Goal: Task Accomplishment & Management: Use online tool/utility

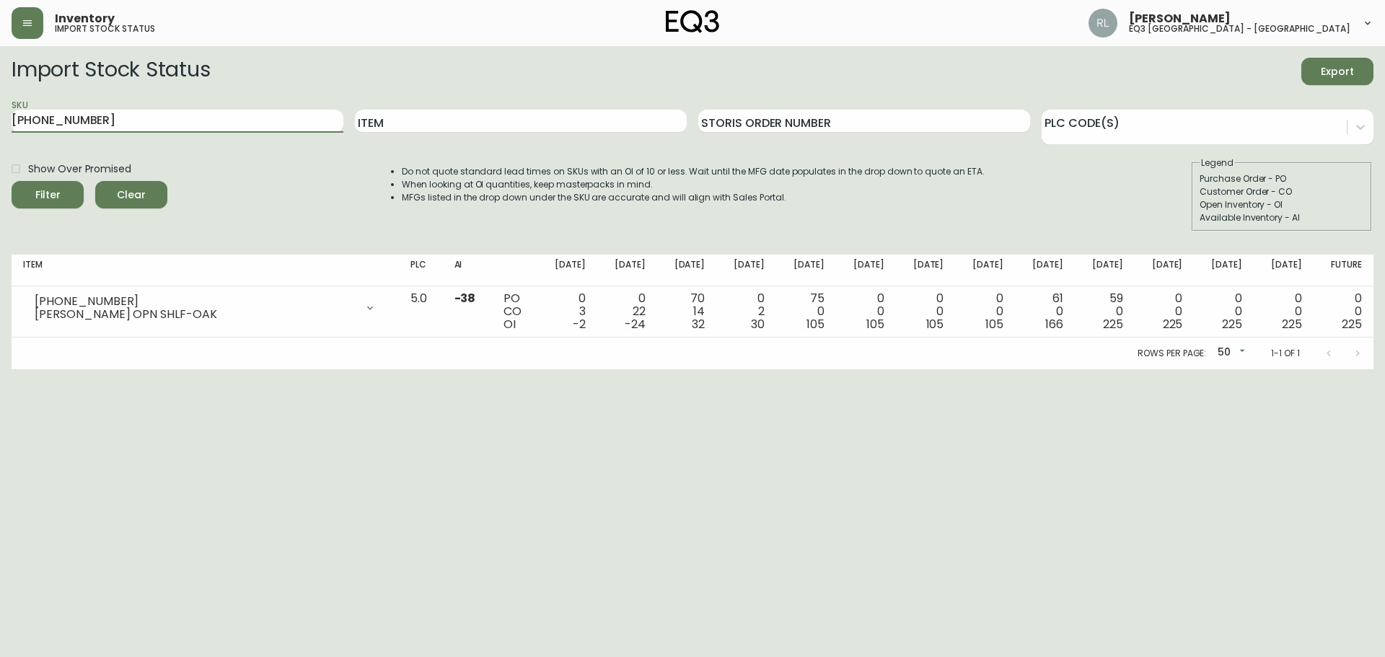
click at [0, 133] on main "Import Stock Status Export SKU [PHONE_NUMBER] Item Storis Order Number PLC Code…" at bounding box center [692, 207] width 1385 height 323
click at [12, 181] on button "Filter" at bounding box center [48, 194] width 72 height 27
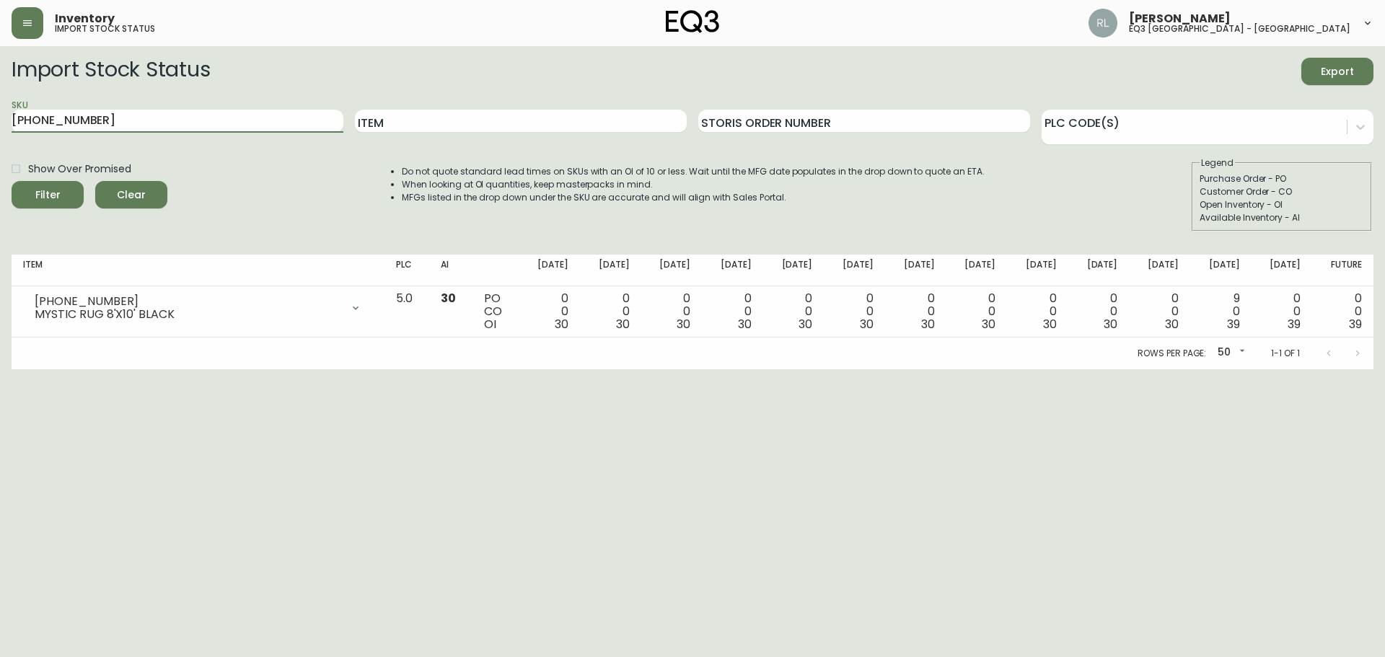
drag, startPoint x: 0, startPoint y: 79, endPoint x: 4, endPoint y: 47, distance: 32.6
click at [0, 71] on main "Import Stock Status Export SKU [PHONE_NUMBER] Item Storis Order Number PLC Code…" at bounding box center [692, 207] width 1385 height 323
type input "[PHONE_NUMBER]"
click at [12, 181] on button "Filter" at bounding box center [48, 194] width 72 height 27
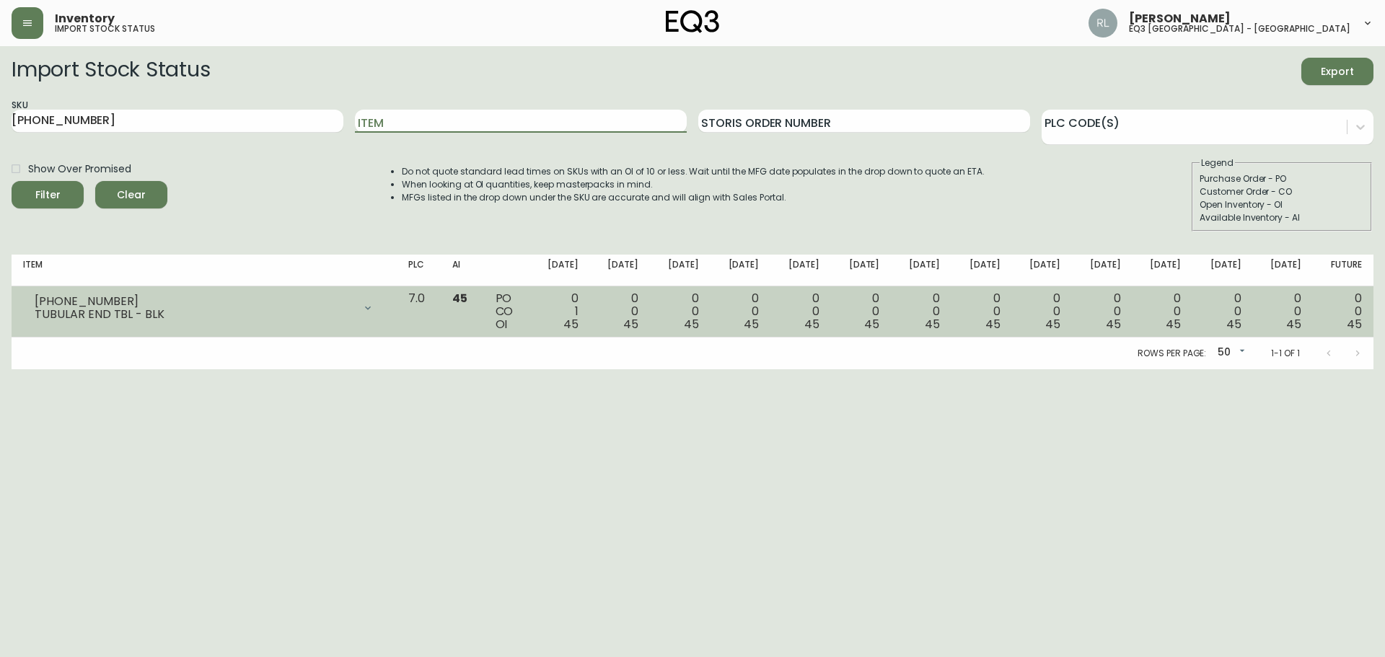
click at [381, 310] on div at bounding box center [367, 307] width 29 height 29
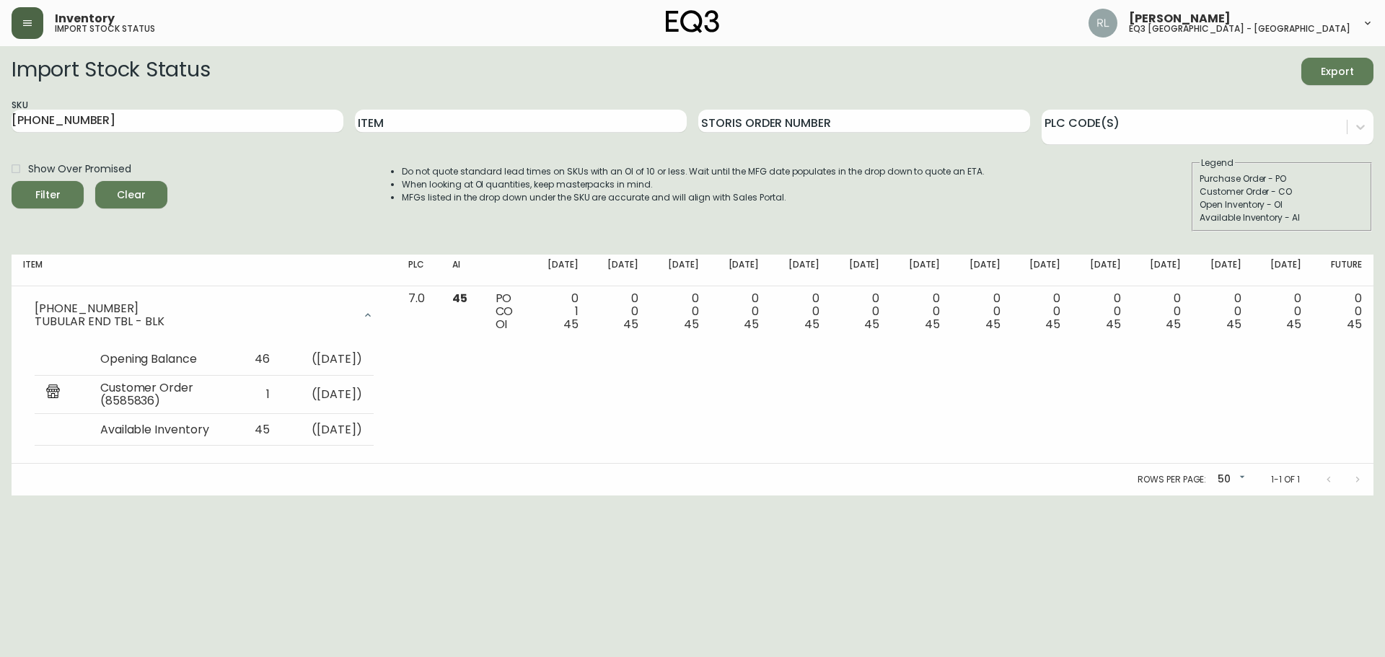
click at [30, 27] on button "button" at bounding box center [28, 23] width 32 height 32
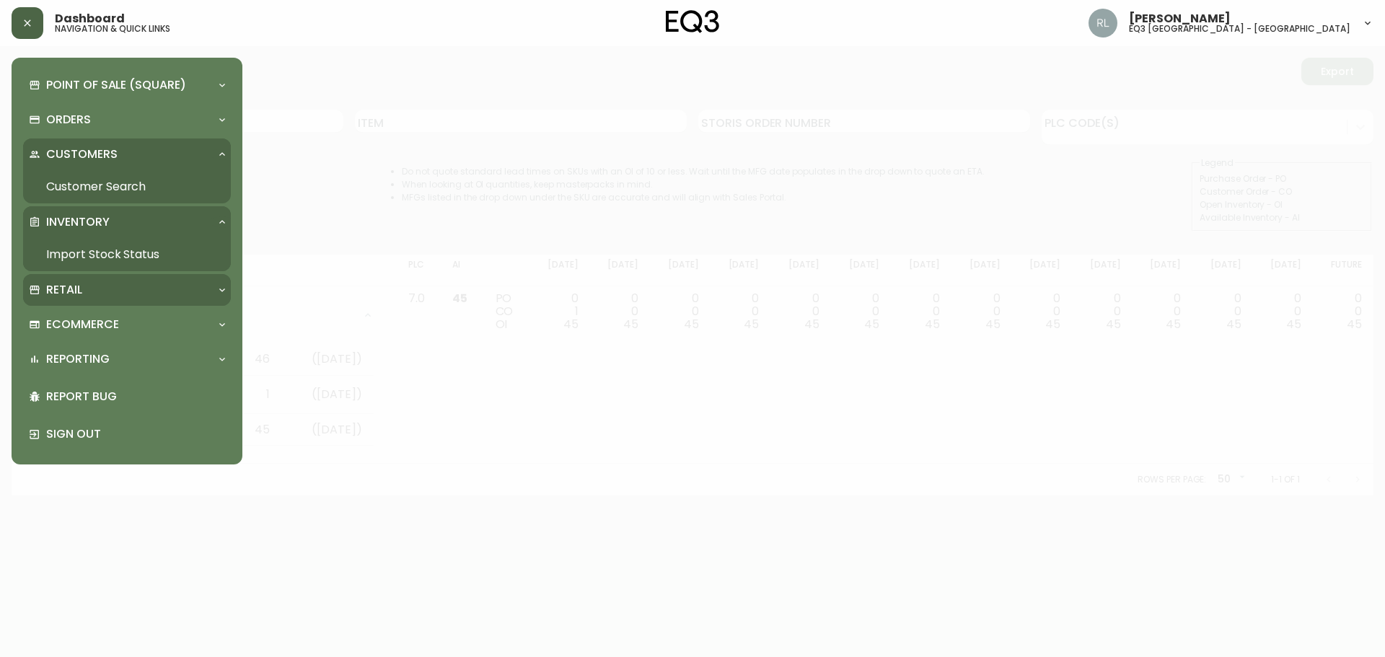
click at [79, 286] on p "Retail" at bounding box center [64, 290] width 36 height 16
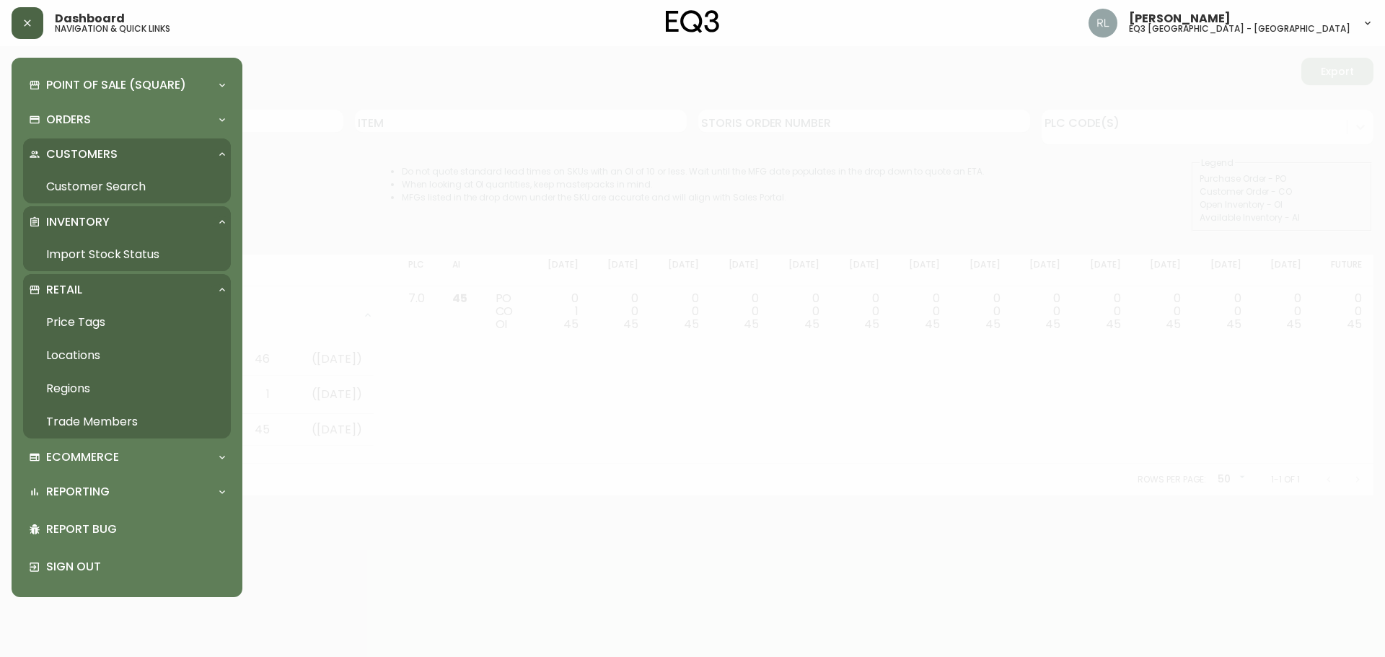
click at [82, 320] on link "Price Tags" at bounding box center [127, 322] width 208 height 33
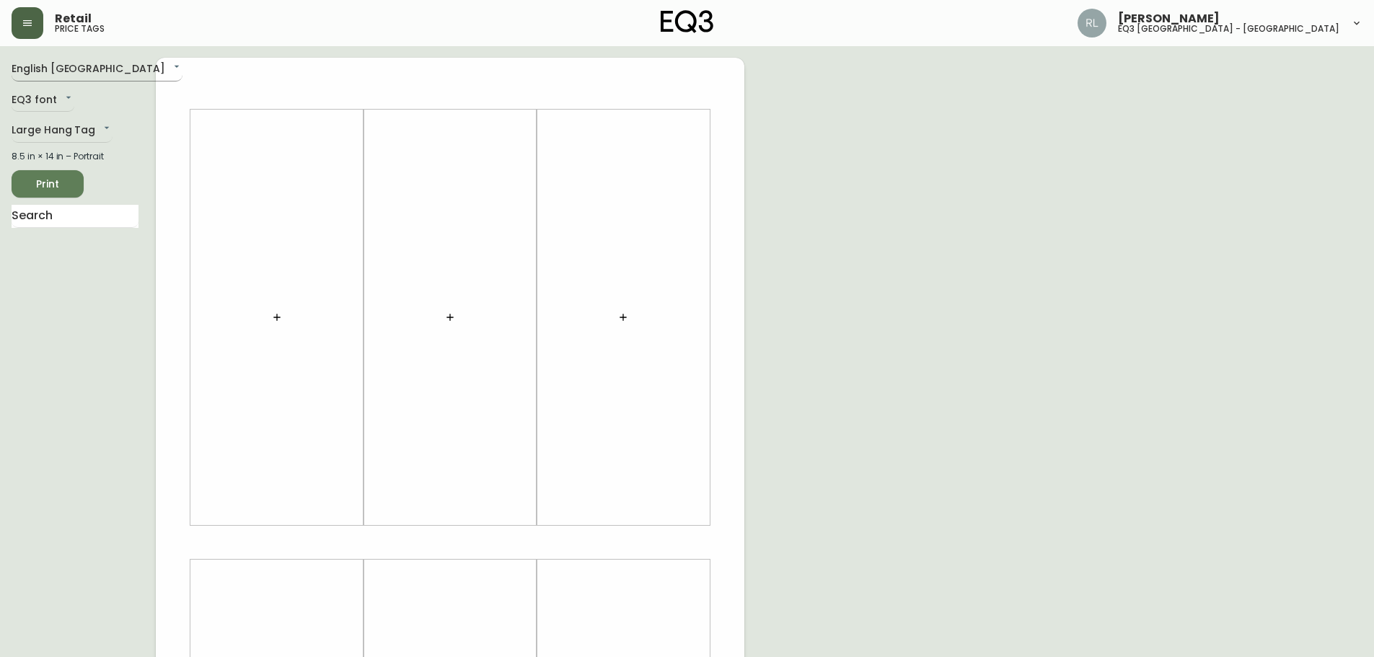
click at [42, 64] on body "Retail price tags [PERSON_NAME] eq3 [GEOGRAPHIC_DATA] - [GEOGRAPHIC_DATA] Engli…" at bounding box center [687, 513] width 1374 height 1027
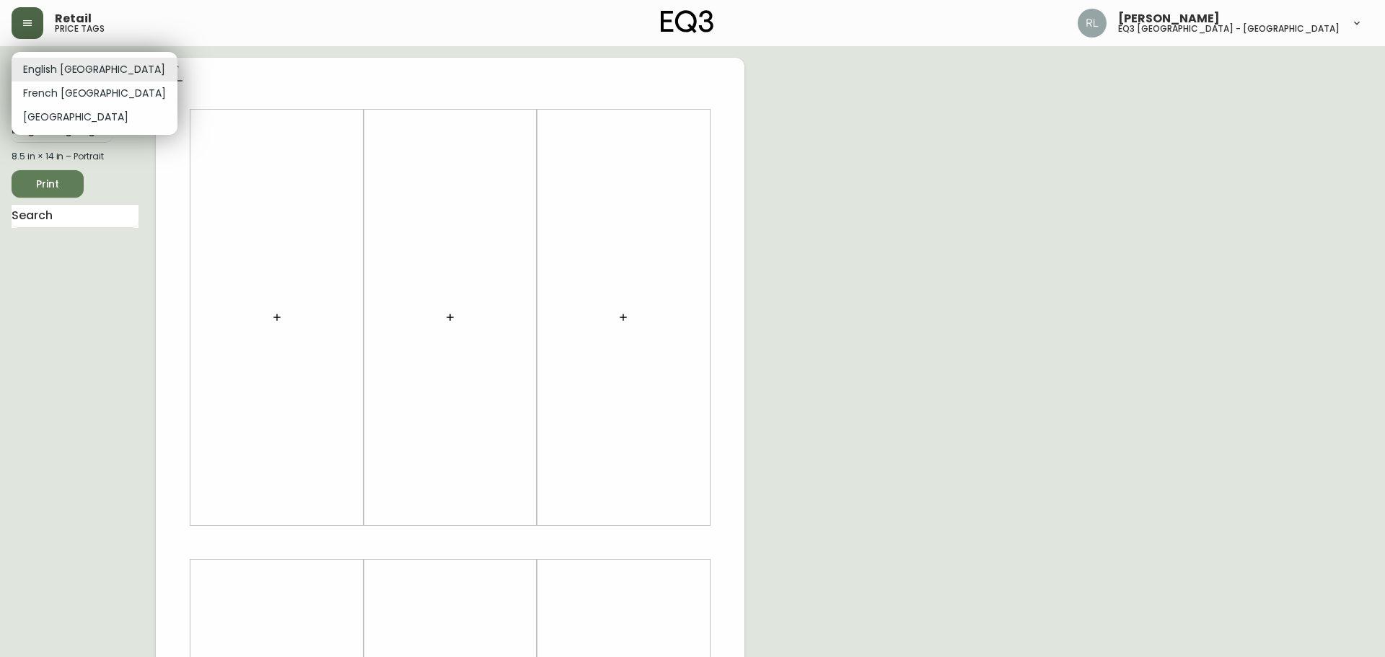
click at [56, 91] on li "French [GEOGRAPHIC_DATA]" at bounding box center [95, 93] width 166 height 24
type input "fr_CA"
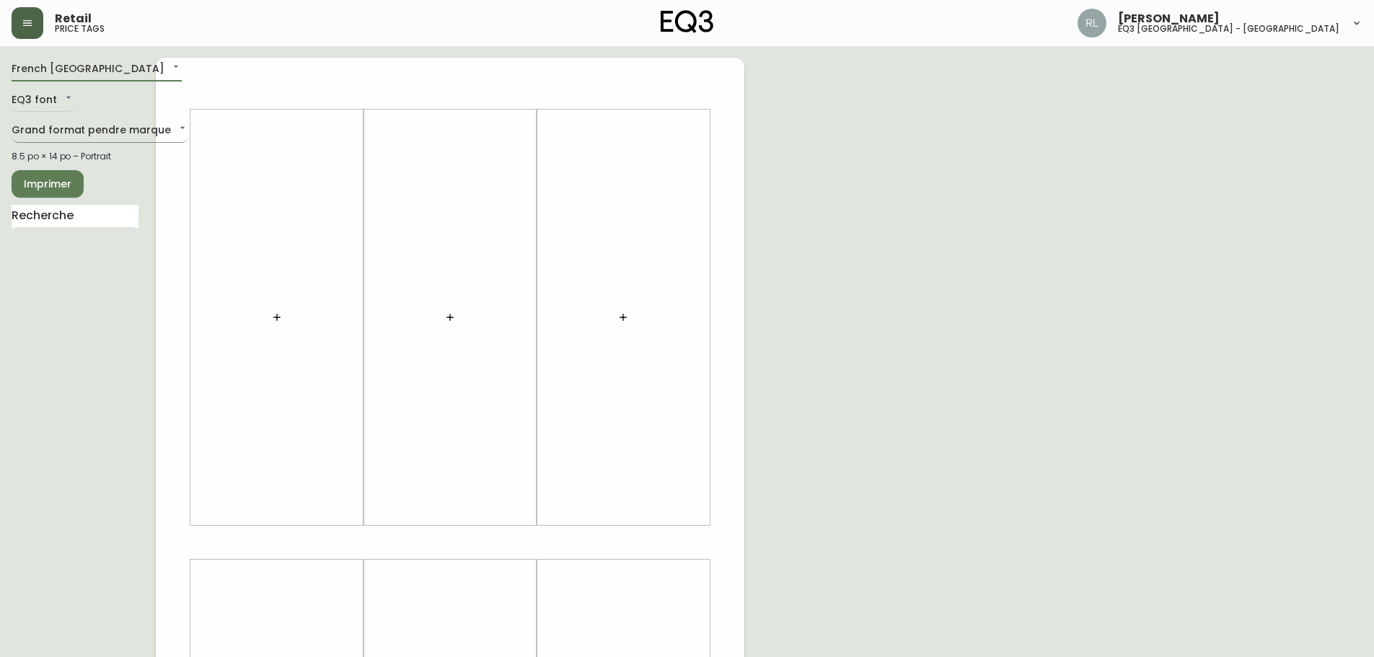
click at [75, 133] on body "Retail price tags [PERSON_NAME] eq3 [GEOGRAPHIC_DATA] - [GEOGRAPHIC_DATA] [GEOG…" at bounding box center [687, 513] width 1374 height 1027
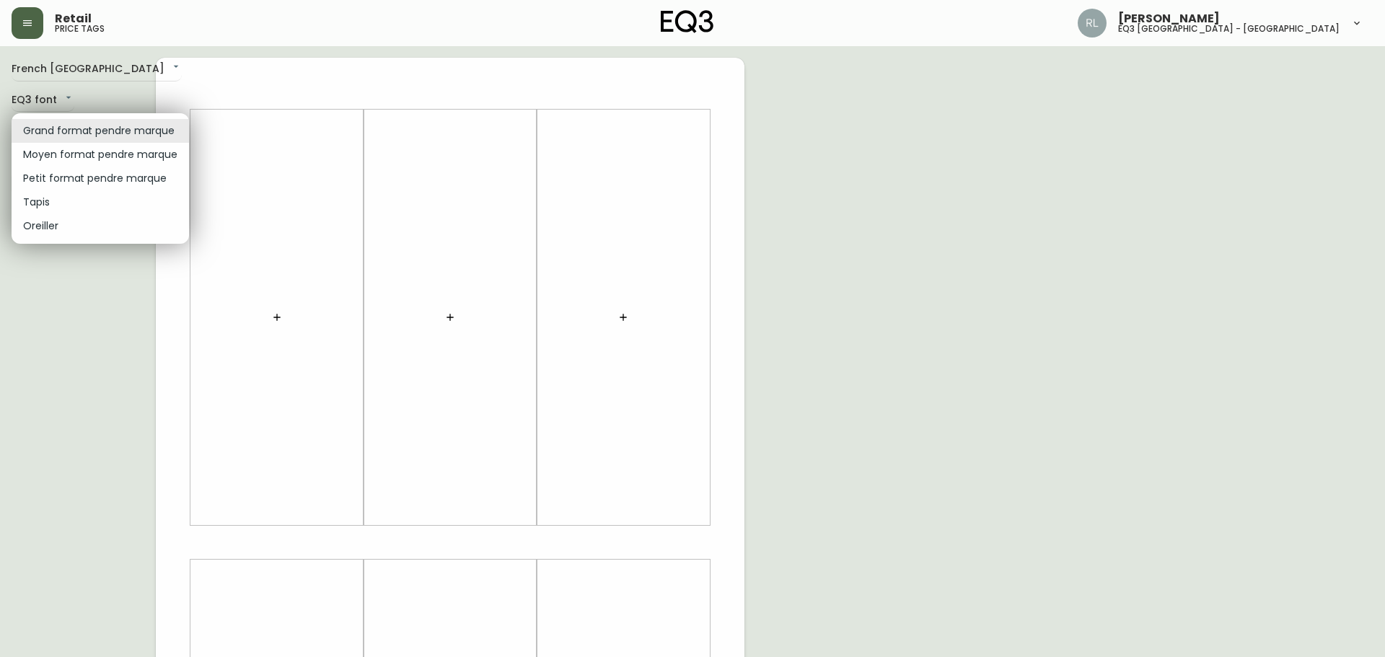
click at [81, 174] on li "Petit format pendre marque" at bounding box center [100, 179] width 177 height 24
type input "small"
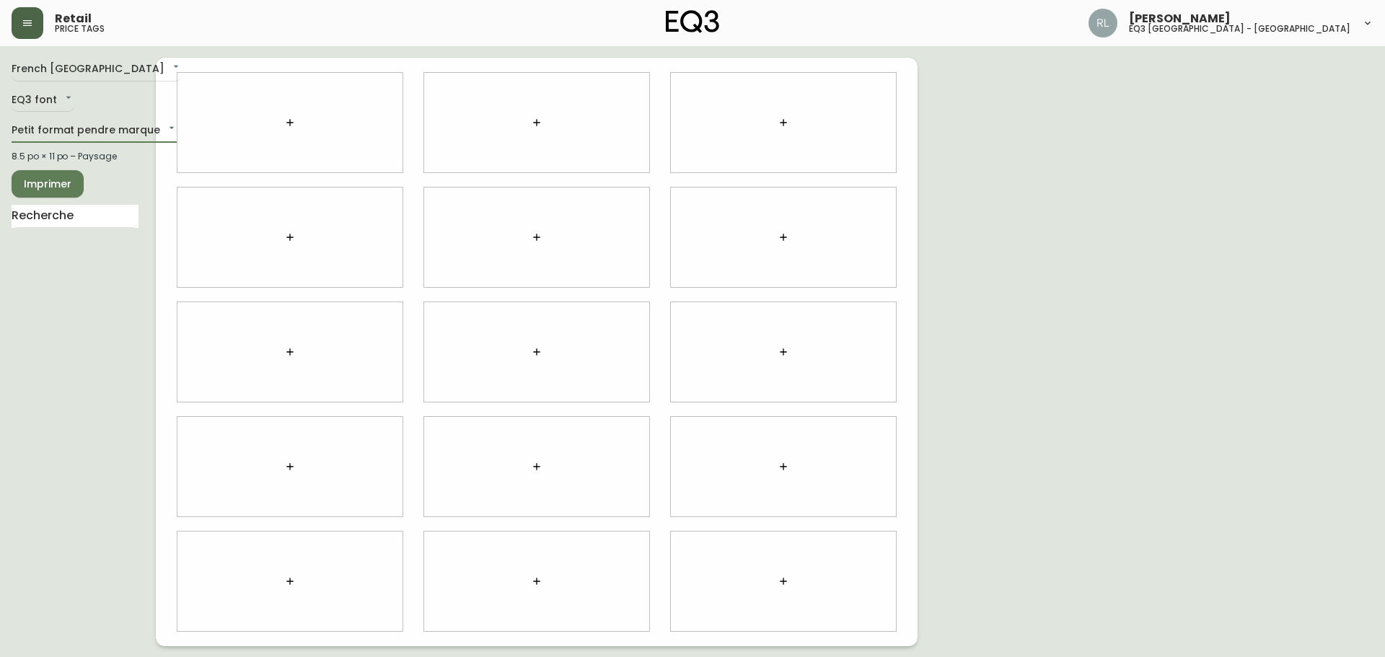
click at [281, 123] on button "button" at bounding box center [289, 122] width 29 height 29
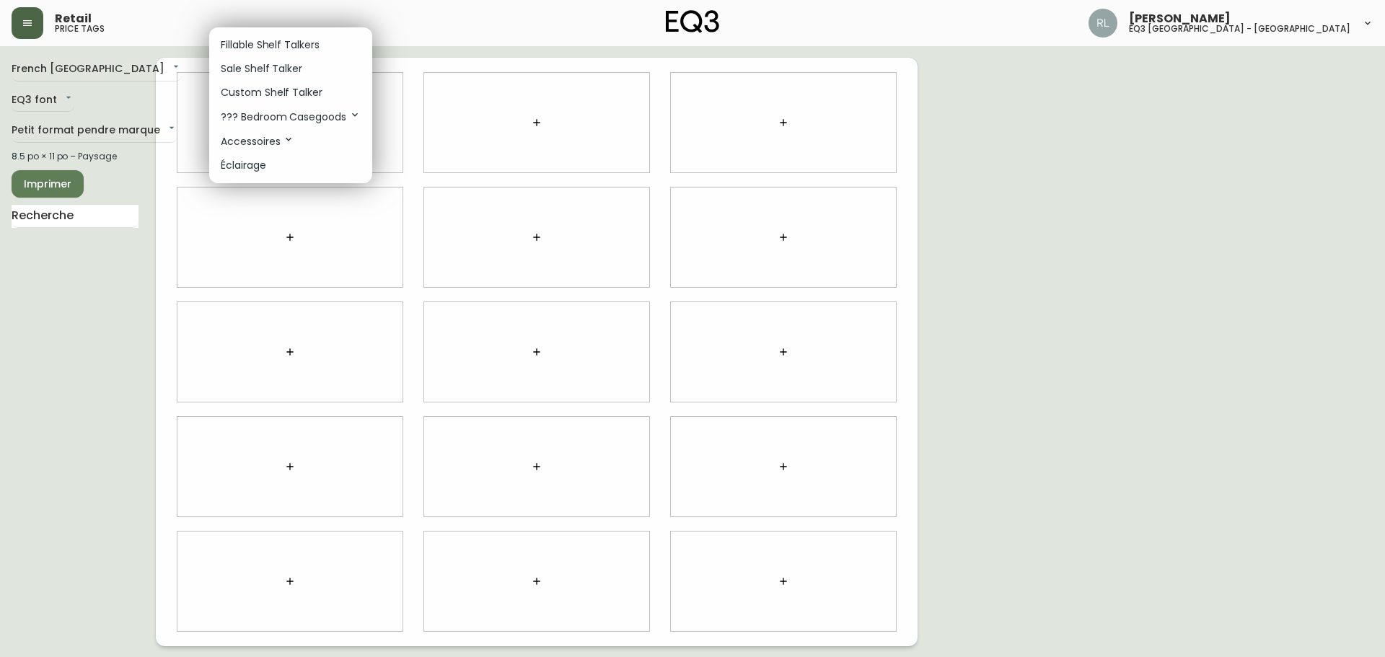
click at [273, 65] on p "Sale Shelf Talker" at bounding box center [261, 68] width 81 height 15
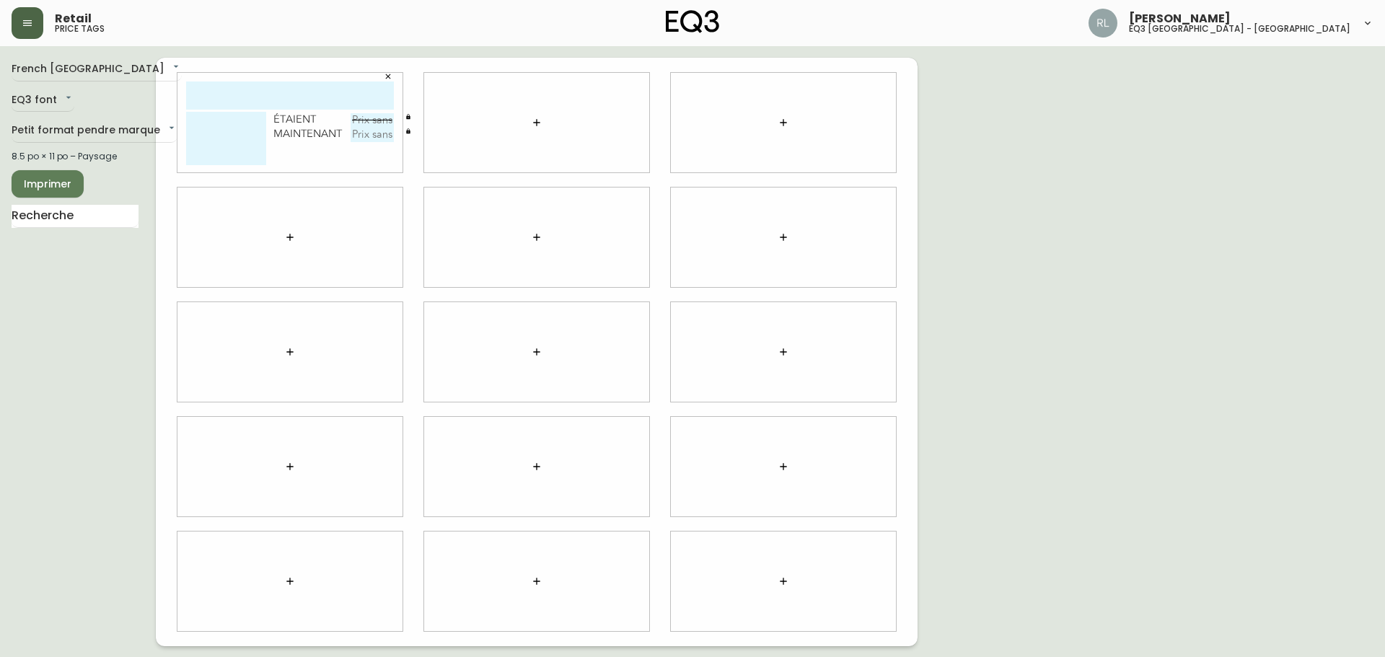
click at [281, 98] on input "text" at bounding box center [290, 95] width 208 height 28
type input "Tide"
click at [256, 130] on textarea "Housse couette Queen demo" at bounding box center [226, 138] width 80 height 53
paste textarea "[PHONE_NUMBER]"
type textarea "Housse couette Queen demo [PHONE_NUMBER]"
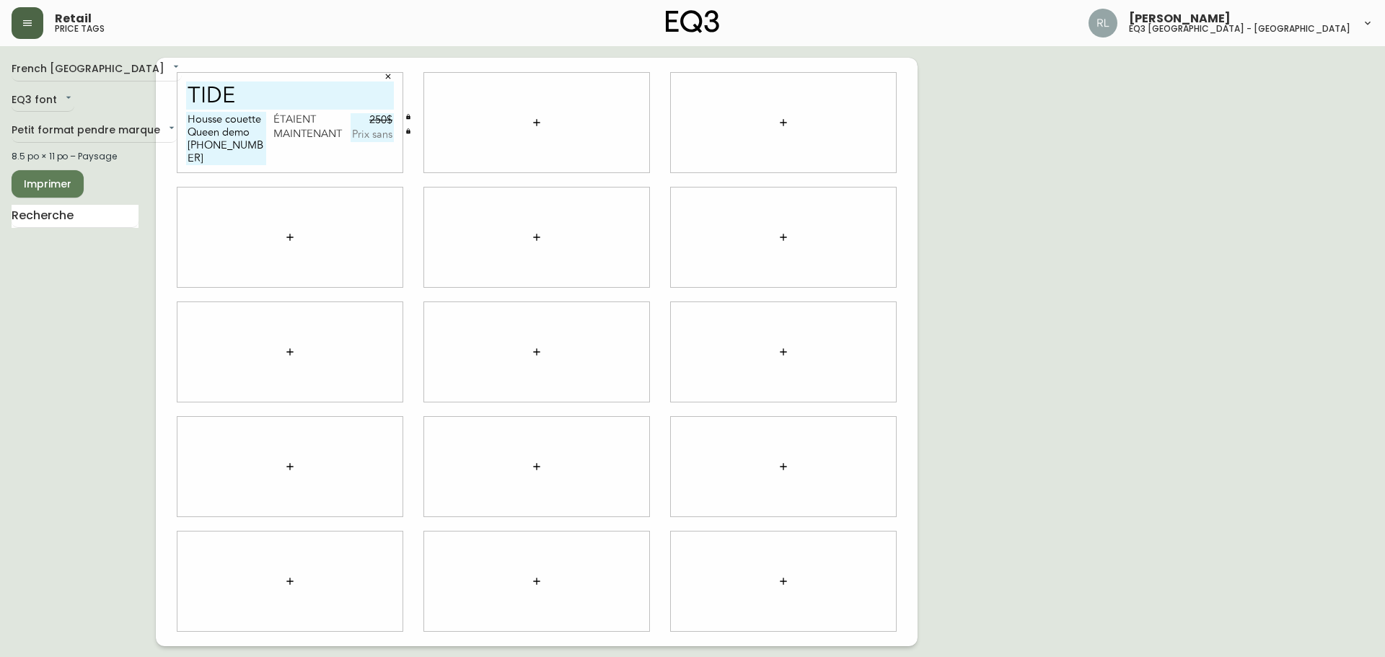
type input "250$"
type input "100$"
drag, startPoint x: 108, startPoint y: 216, endPoint x: 6, endPoint y: 231, distance: 102.9
click at [0, 233] on main "French Canada fr_CA EQ3 font EQ3 Petit format pendre marque small 8.5 po × 11 p…" at bounding box center [692, 346] width 1385 height 600
click at [537, 125] on icon "button" at bounding box center [537, 123] width 12 height 12
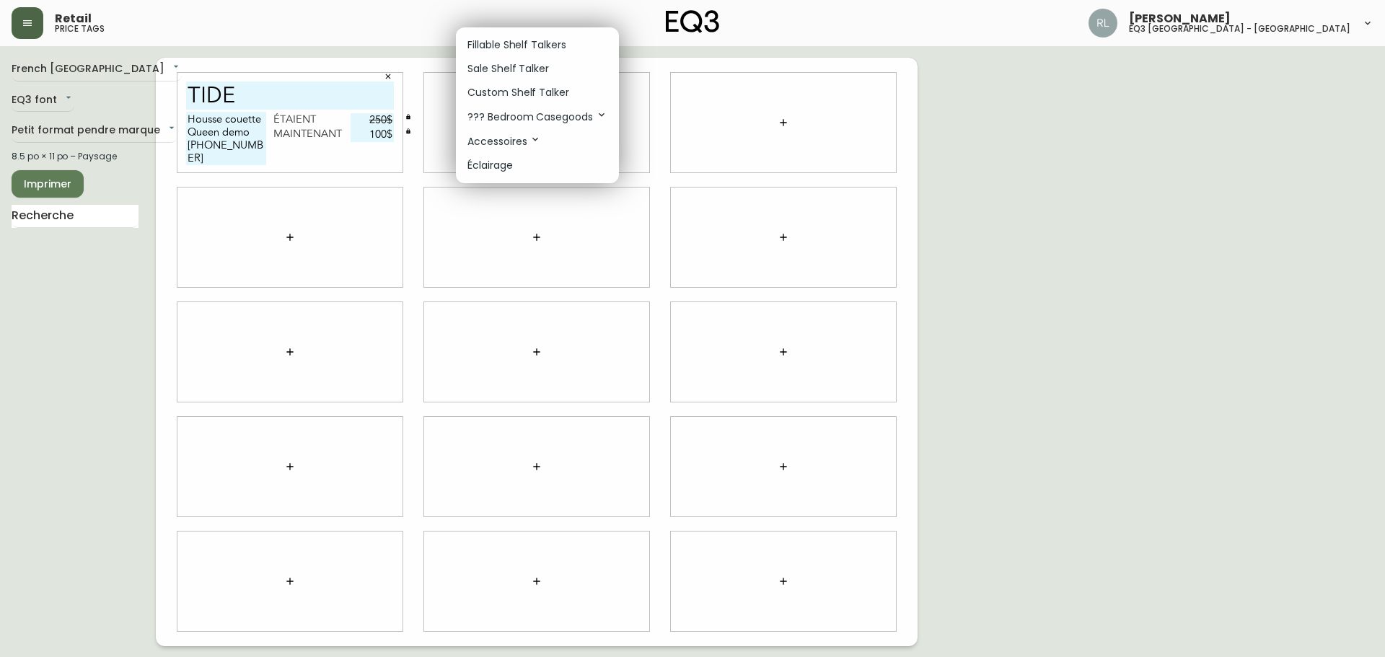
click at [553, 40] on p "Fillable Shelf Talkers" at bounding box center [516, 44] width 99 height 15
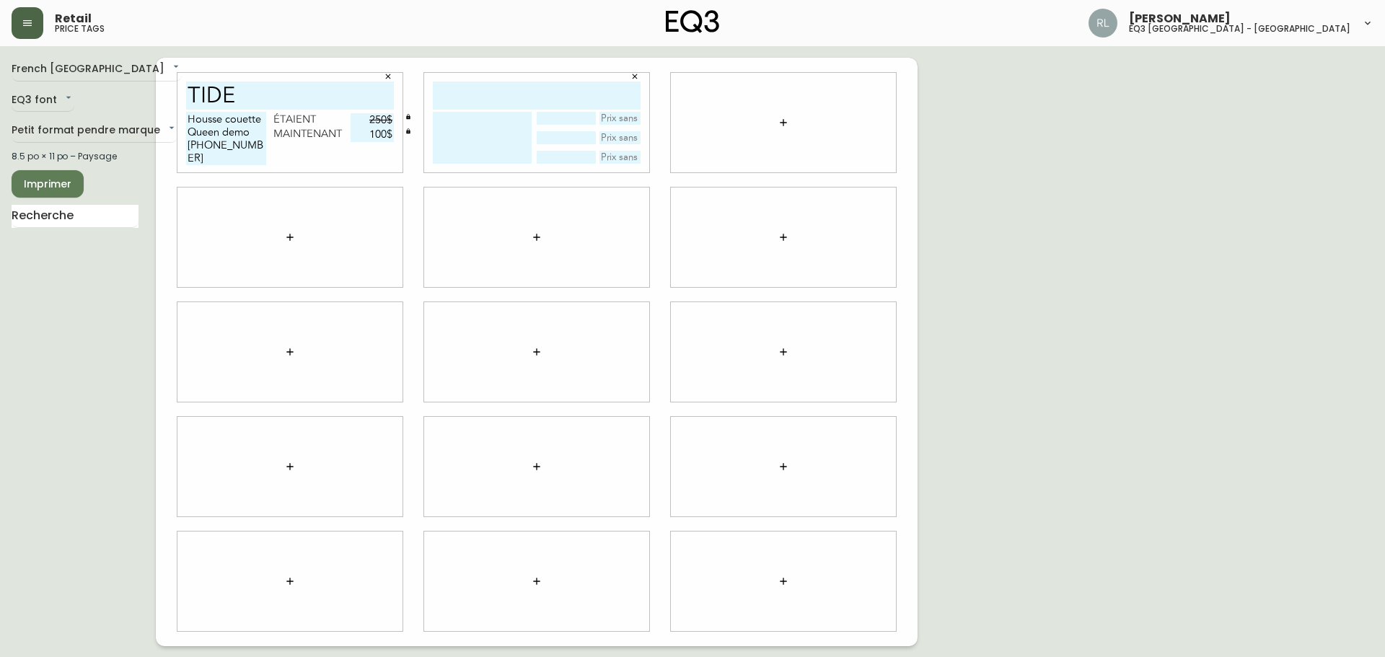
click at [637, 81] on button "button" at bounding box center [635, 77] width 22 height 22
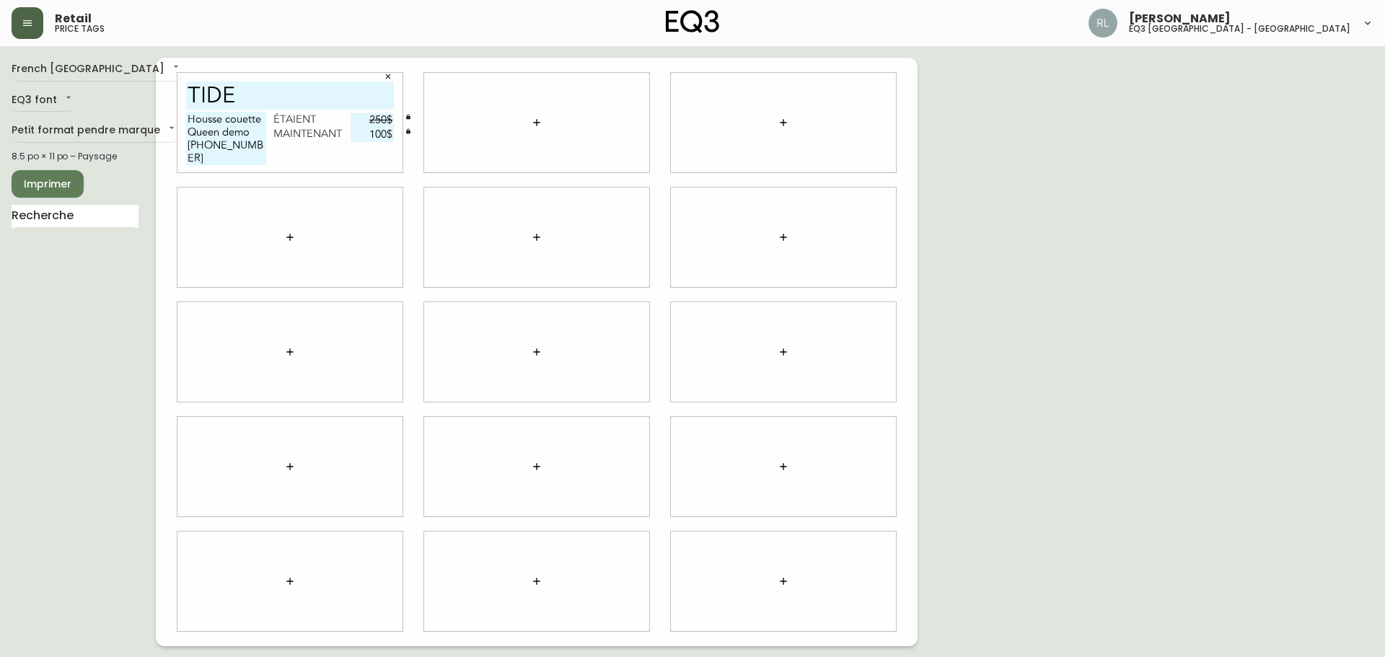
click at [542, 121] on button "button" at bounding box center [536, 122] width 29 height 29
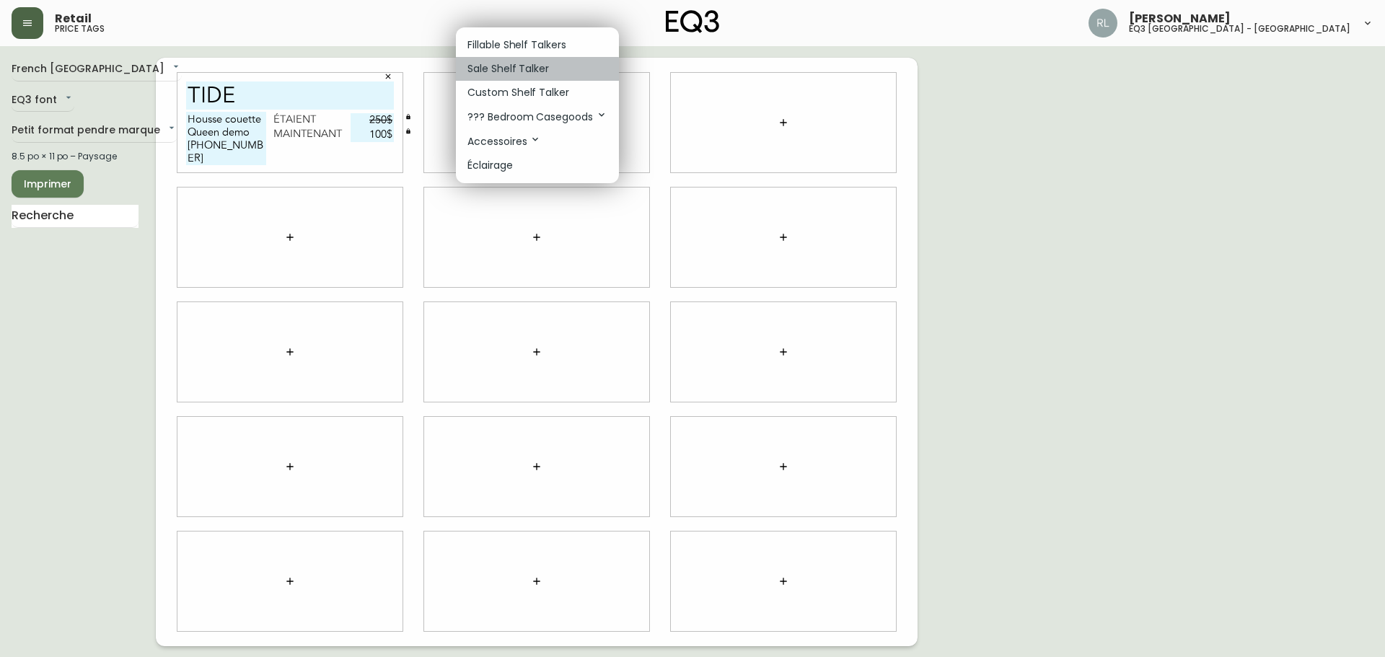
click at [492, 72] on p "Sale Shelf Talker" at bounding box center [507, 68] width 81 height 15
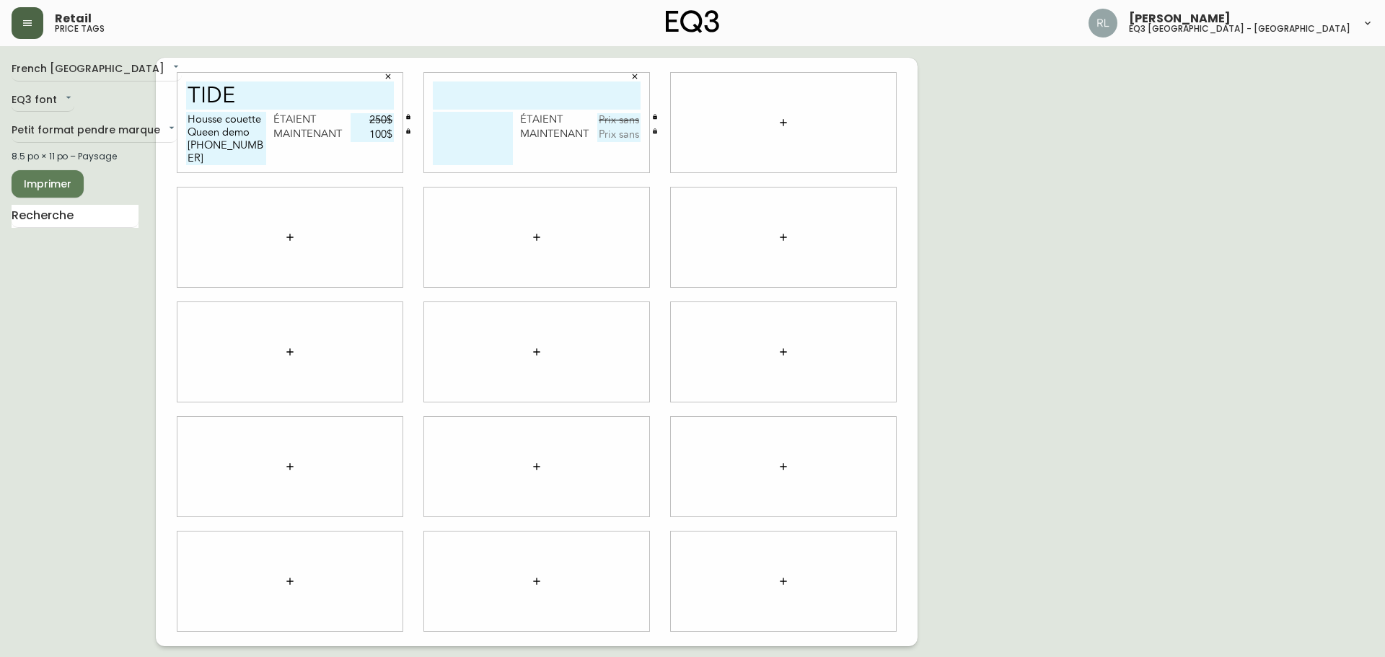
click at [785, 121] on icon "button" at bounding box center [783, 123] width 12 height 12
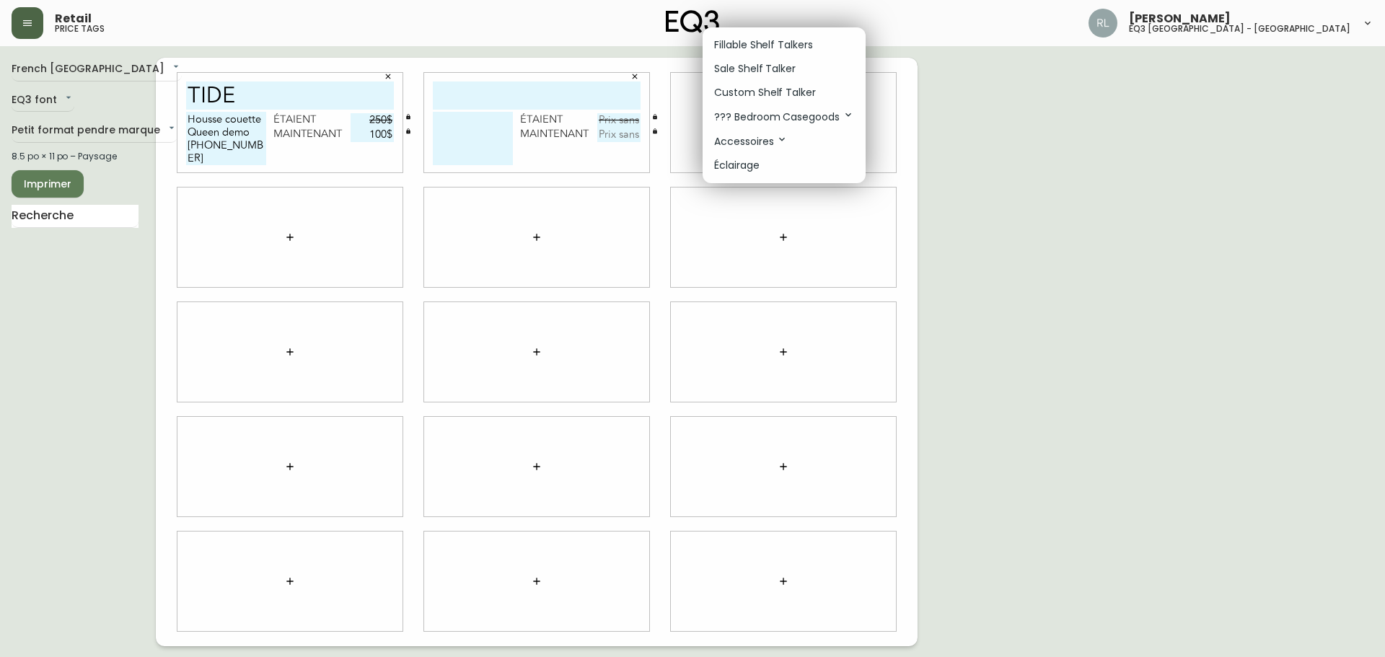
click at [756, 71] on p "Sale Shelf Talker" at bounding box center [754, 68] width 81 height 15
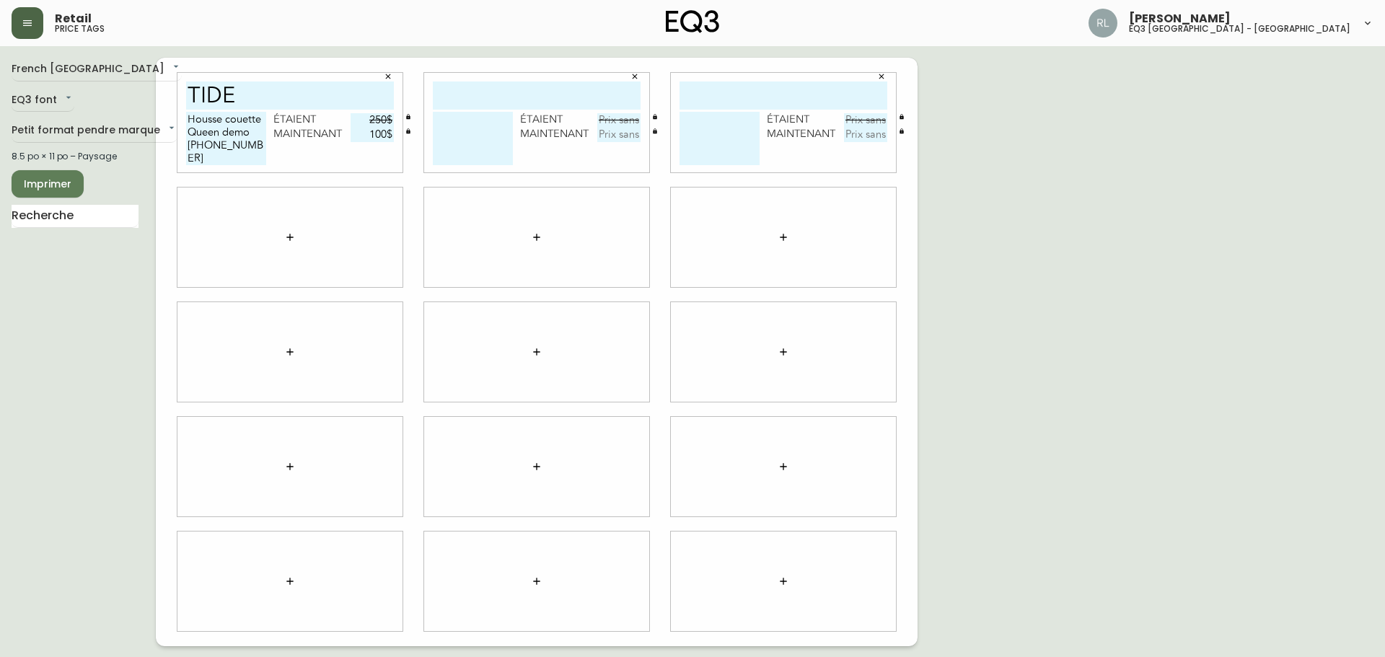
click at [288, 237] on icon "button" at bounding box center [290, 237] width 12 height 12
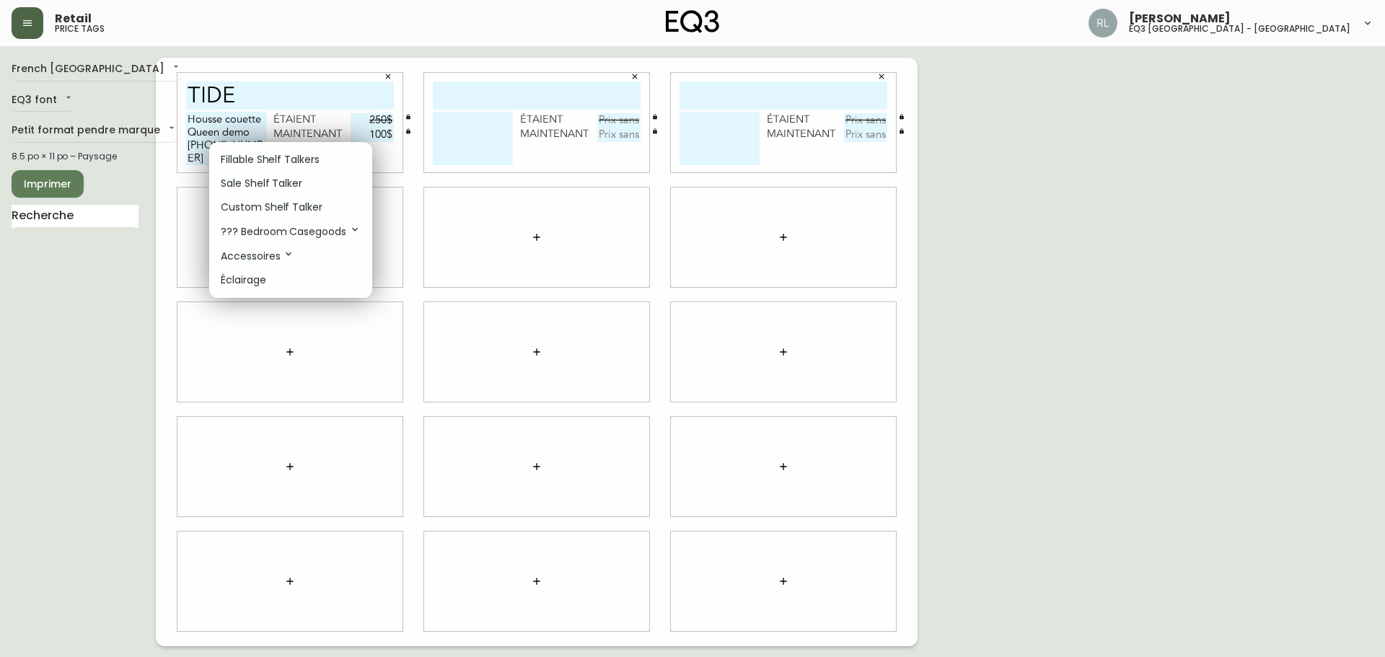
click at [262, 182] on p "Sale Shelf Talker" at bounding box center [261, 183] width 81 height 15
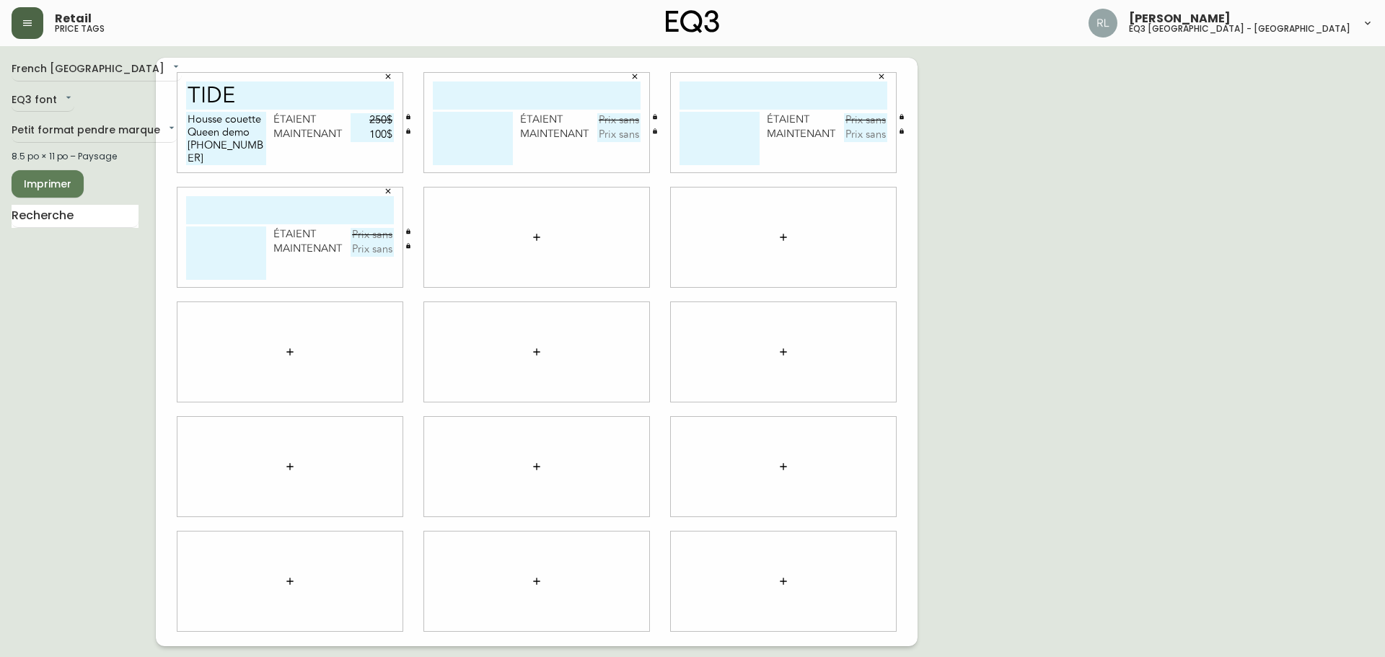
click at [282, 206] on input "text" at bounding box center [290, 210] width 208 height 28
type input "herb"
drag, startPoint x: 1088, startPoint y: 260, endPoint x: 967, endPoint y: 147, distance: 165.8
click at [1088, 260] on div "French Canada fr_CA EQ3 font EQ3 Petit format pendre marque small 8.5 po × 11 p…" at bounding box center [692, 352] width 1361 height 588
click at [479, 97] on input "text" at bounding box center [537, 95] width 208 height 28
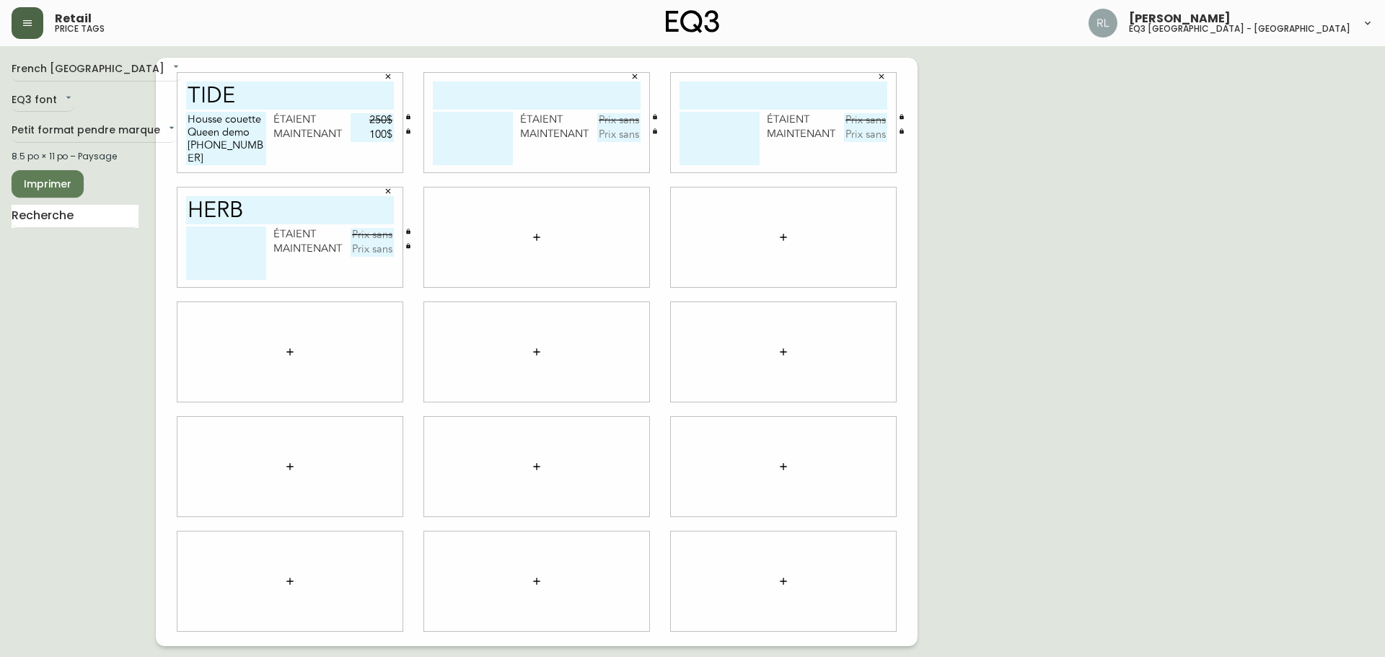
click at [196, 237] on textarea at bounding box center [226, 252] width 80 height 53
paste textarea "[PHONE_NUMBER]"
type textarea "[PHONE_NUMBER]"
click at [372, 224] on div "herb [PHONE_NUMBER] étaient maintenant" at bounding box center [289, 237] width 225 height 100
click at [371, 234] on input "text" at bounding box center [371, 235] width 43 height 14
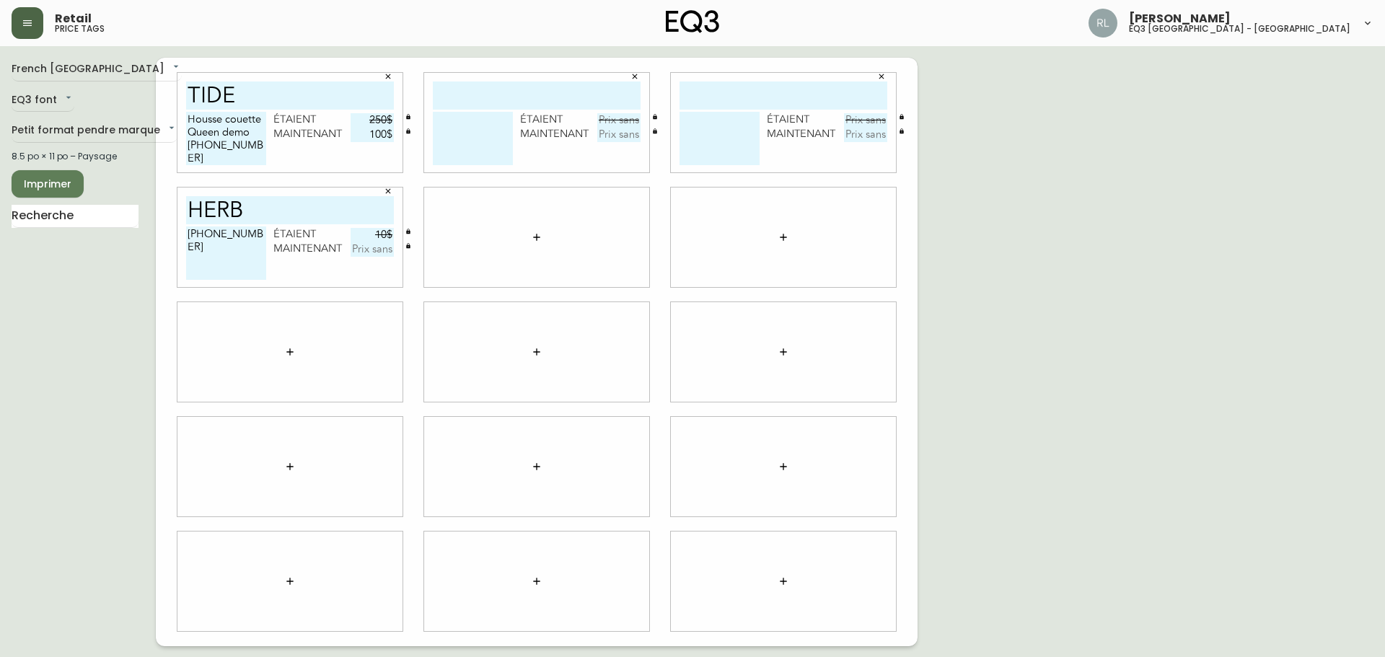
type input "10$"
type input "2$"
click at [14, 341] on div "French Canada fr_CA EQ3 font EQ3 Petit format pendre marque small 8.5 po × 11 p…" at bounding box center [84, 352] width 144 height 588
drag, startPoint x: 245, startPoint y: 143, endPoint x: 182, endPoint y: 146, distance: 63.5
click at [182, 146] on div "Tide Housse couette Queen demo [PHONE_NUMBER] étaient 250$ maintenant 100$" at bounding box center [289, 123] width 225 height 100
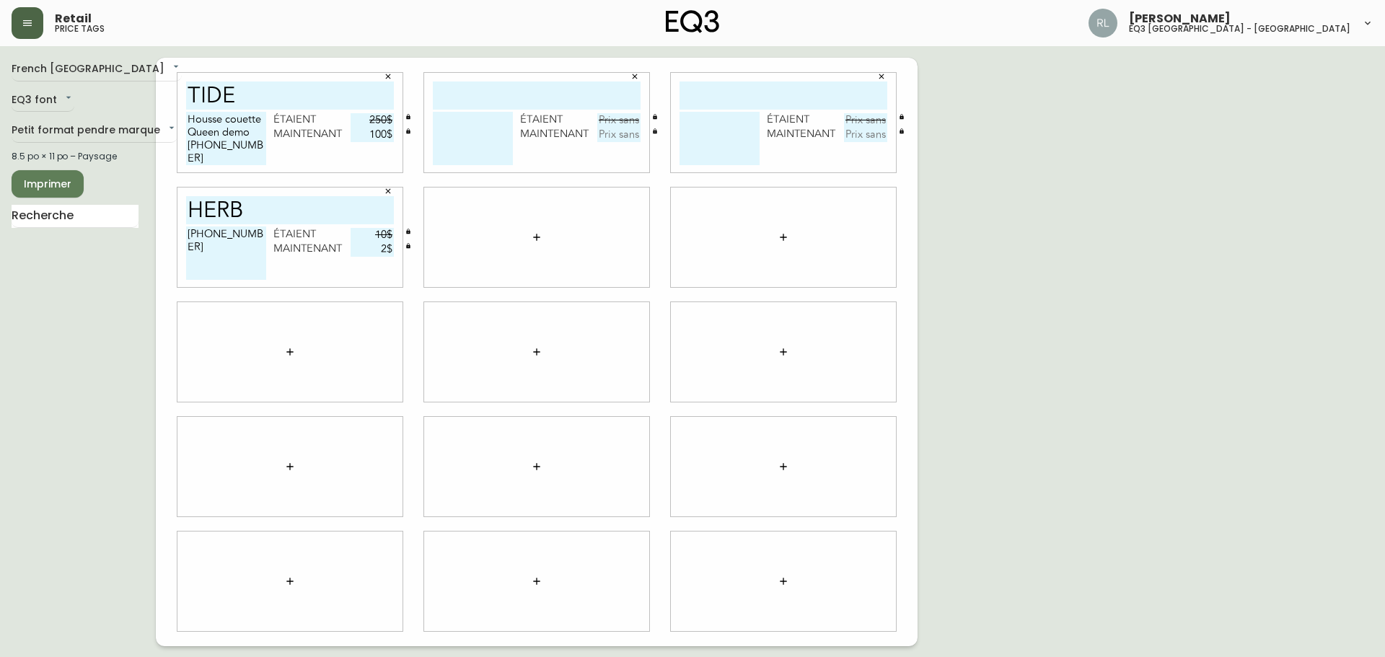
click at [163, 272] on div "Tide Housse couette Queen demo [PHONE_NUMBER] étaient 250$ maintenant 100$ étai…" at bounding box center [536, 352] width 761 height 588
drag, startPoint x: 239, startPoint y: 235, endPoint x: 188, endPoint y: 237, distance: 50.5
click at [188, 237] on textarea "[PHONE_NUMBER]" at bounding box center [226, 252] width 80 height 53
click at [182, 350] on div at bounding box center [289, 352] width 225 height 100
click at [449, 127] on textarea at bounding box center [473, 138] width 80 height 53
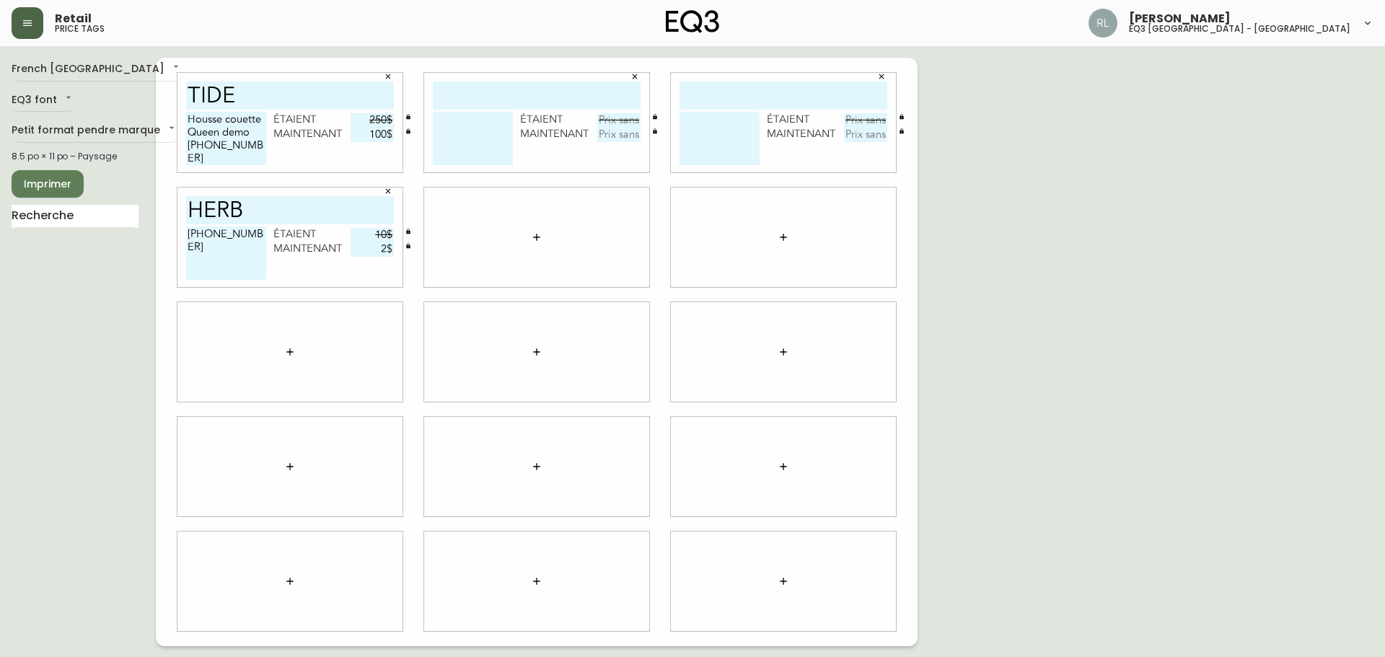
paste textarea "[PHONE_NUMBER]"
type textarea "[PHONE_NUMBER]"
drag, startPoint x: 373, startPoint y: 234, endPoint x: 442, endPoint y: 240, distance: 69.5
click at [439, 241] on div "Tide Housse couette Queen demo [PHONE_NUMBER] étaient 250$ maintenant 100$ [PHO…" at bounding box center [536, 352] width 761 height 588
type input "12$"
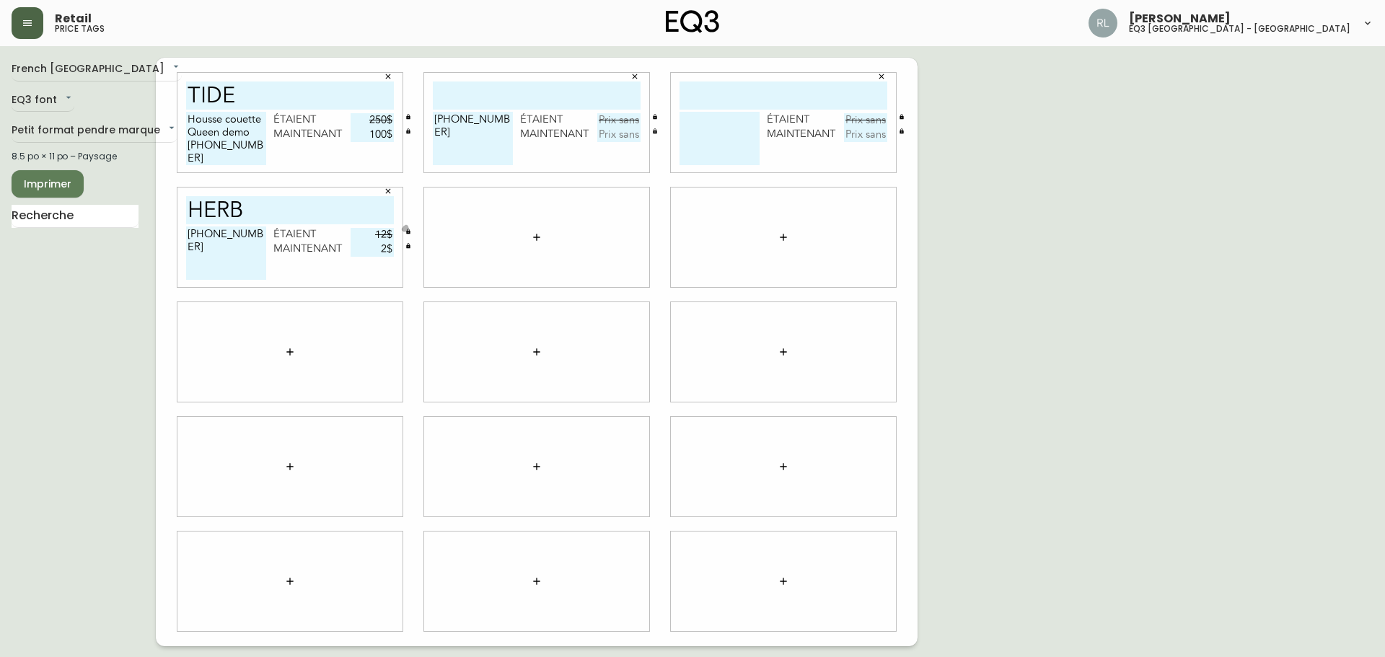
click at [609, 118] on input "text" at bounding box center [618, 120] width 43 height 14
type input "11$"
drag, startPoint x: 374, startPoint y: 232, endPoint x: 464, endPoint y: 236, distance: 89.5
click at [456, 238] on div "Tide Housse couette Queen demo [PHONE_NUMBER] étaient 250$ maintenant 100$ [PHO…" at bounding box center [536, 352] width 761 height 588
type input "11$"
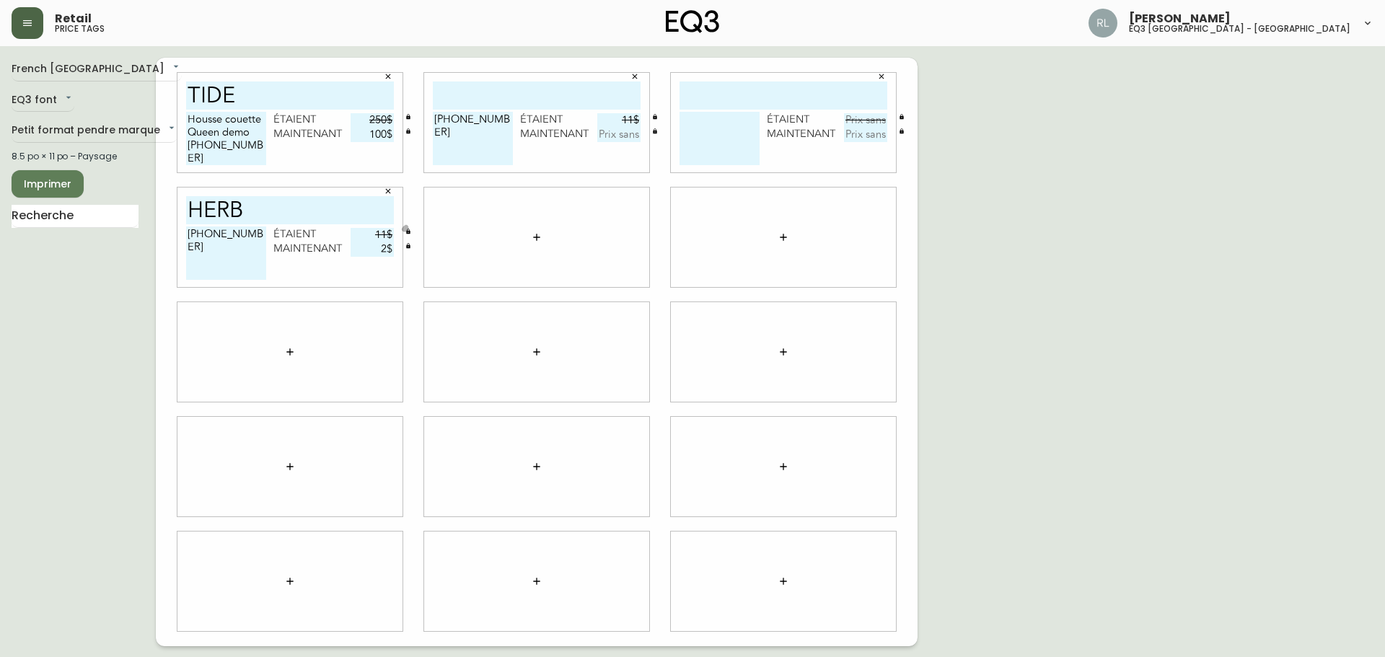
click at [624, 134] on input "text" at bounding box center [618, 135] width 43 height 14
type input "2$"
drag, startPoint x: 250, startPoint y: 206, endPoint x: 191, endPoint y: 202, distance: 59.3
click at [192, 201] on input "herb" at bounding box center [290, 210] width 208 height 28
click at [477, 92] on input "text" at bounding box center [537, 95] width 208 height 28
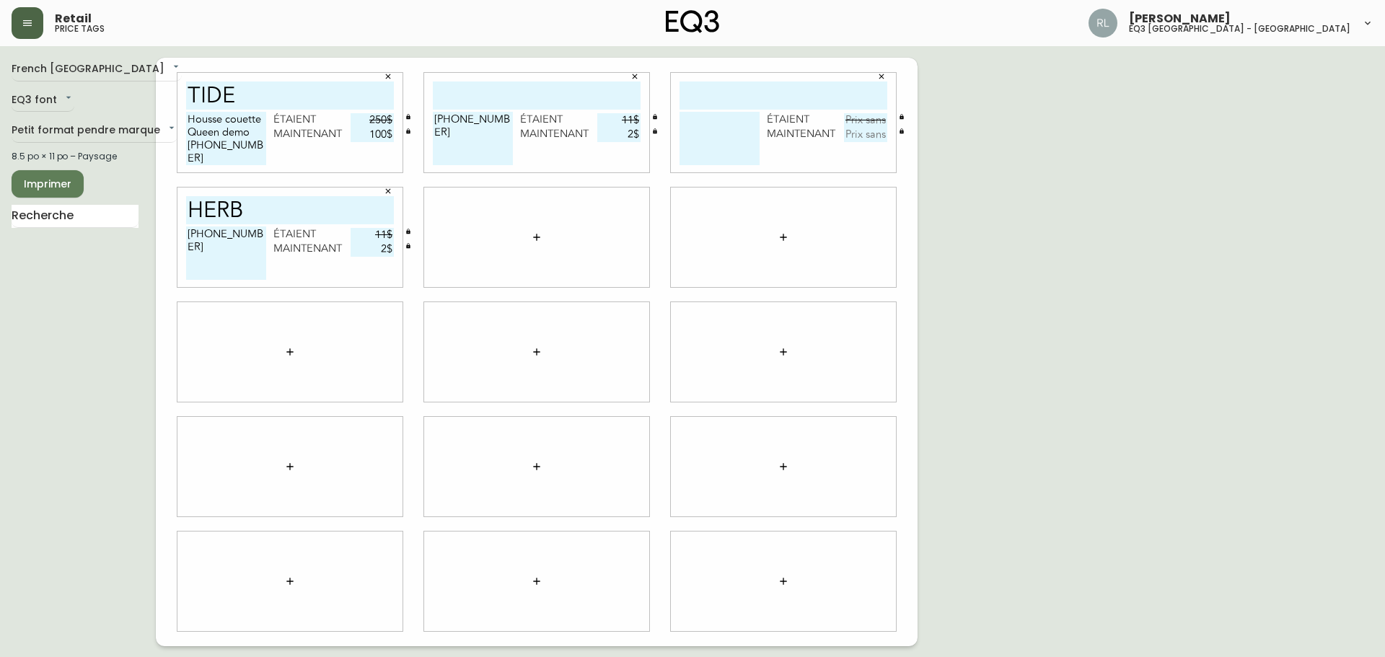
paste input "herb"
type input "herb"
drag, startPoint x: 1189, startPoint y: 260, endPoint x: 1054, endPoint y: 232, distance: 137.6
click at [1189, 260] on div "French Canada fr_CA EQ3 font EQ3 Petit format pendre marque small 8.5 po × 11 p…" at bounding box center [692, 352] width 1361 height 588
click at [725, 131] on textarea at bounding box center [719, 138] width 80 height 53
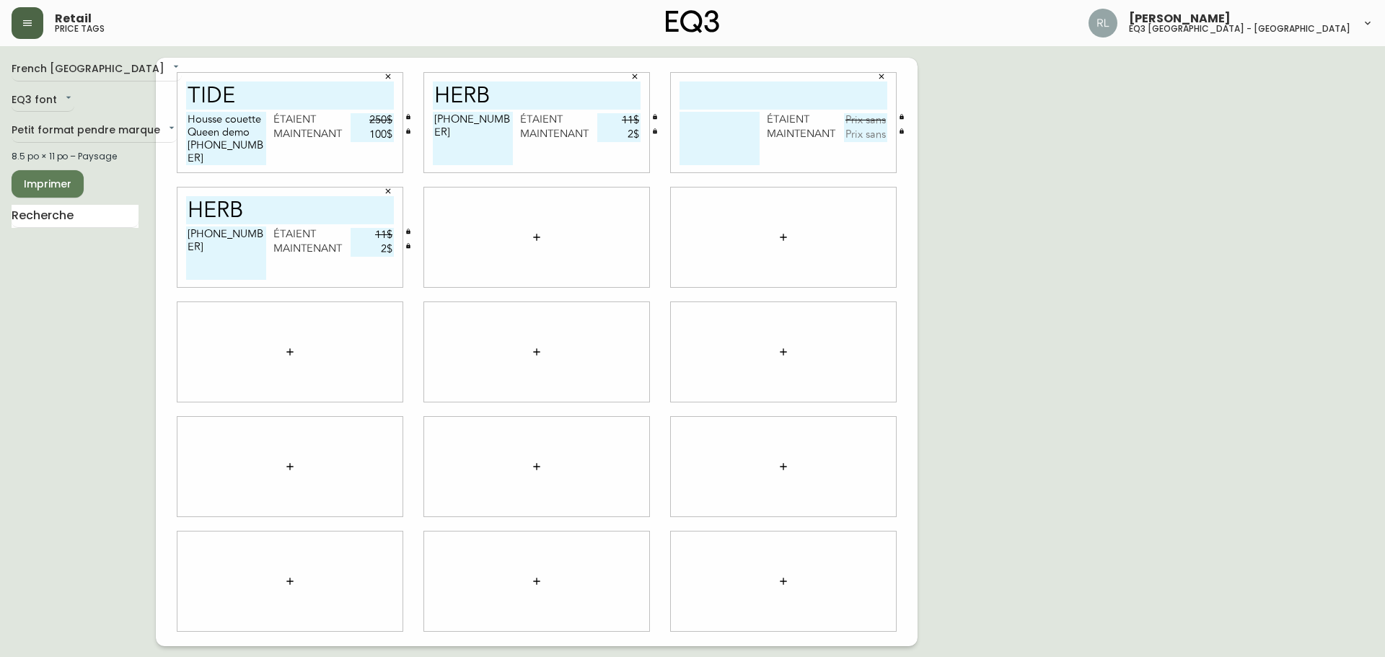
paste textarea "[PHONE_NUMBER]"
type textarea "[PHONE_NUMBER]"
click at [727, 95] on input "text" at bounding box center [783, 95] width 208 height 28
type input "HERB"
type input "12$"
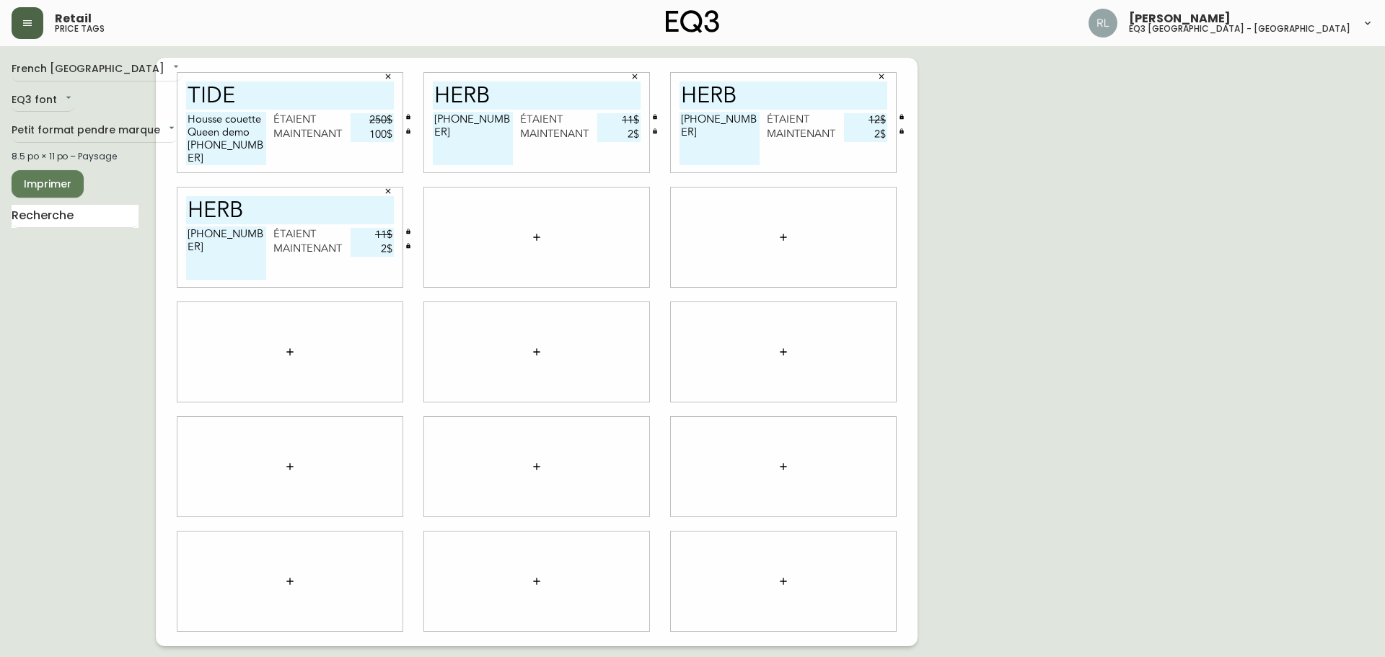
type input "2$"
drag, startPoint x: 619, startPoint y: 120, endPoint x: 600, endPoint y: 113, distance: 20.5
click at [733, 133] on div "Tide Housse couette Queen demo [PHONE_NUMBER] étaient 250$ maintenant 100$ herb…" at bounding box center [536, 352] width 761 height 588
type input "12$"
drag, startPoint x: 423, startPoint y: 235, endPoint x: 560, endPoint y: 250, distance: 138.6
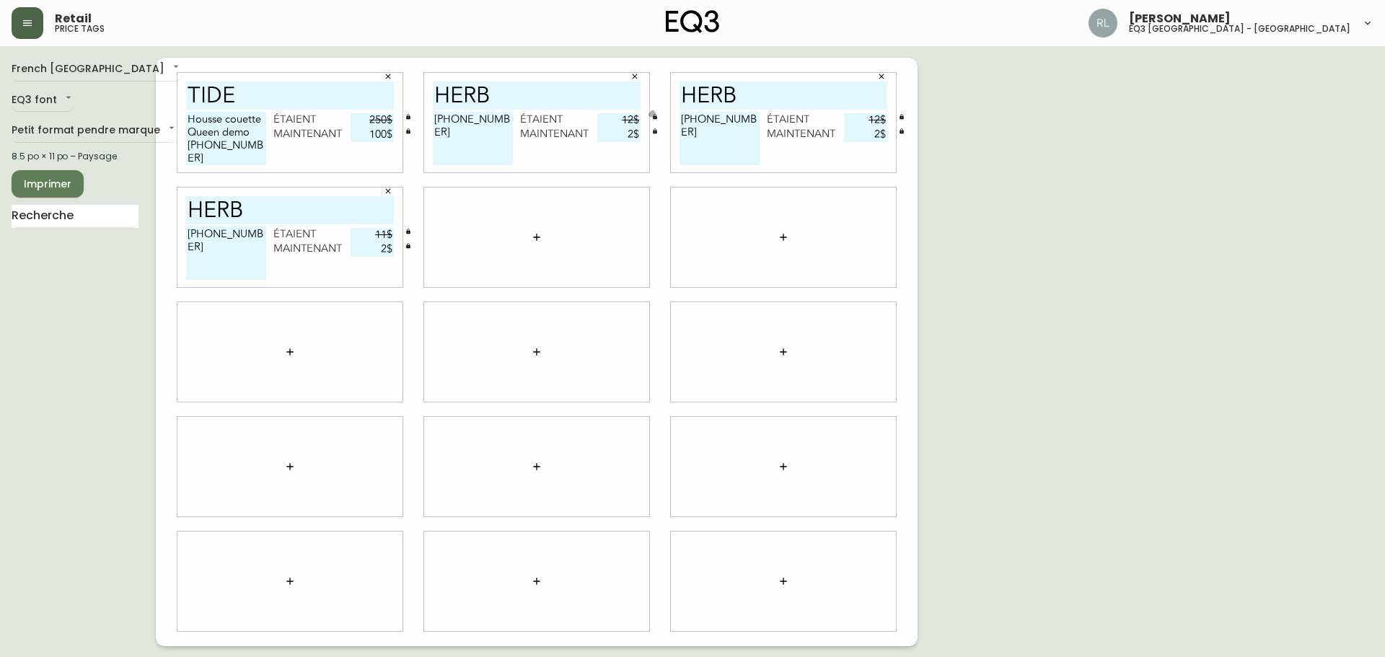
click at [536, 252] on div "Tide Housse couette Queen demo [PHONE_NUMBER] étaient 250$ maintenant 100$ herb…" at bounding box center [536, 352] width 761 height 588
type input "12$"
click at [1078, 253] on div "French Canada fr_CA EQ3 font EQ3 Petit format pendre marque small 8.5 po × 11 p…" at bounding box center [692, 352] width 1361 height 588
click at [46, 188] on span "Imprimer" at bounding box center [47, 184] width 49 height 18
click at [35, 195] on button "Imprimer" at bounding box center [48, 183] width 72 height 27
